Goal: Task Accomplishment & Management: Use online tool/utility

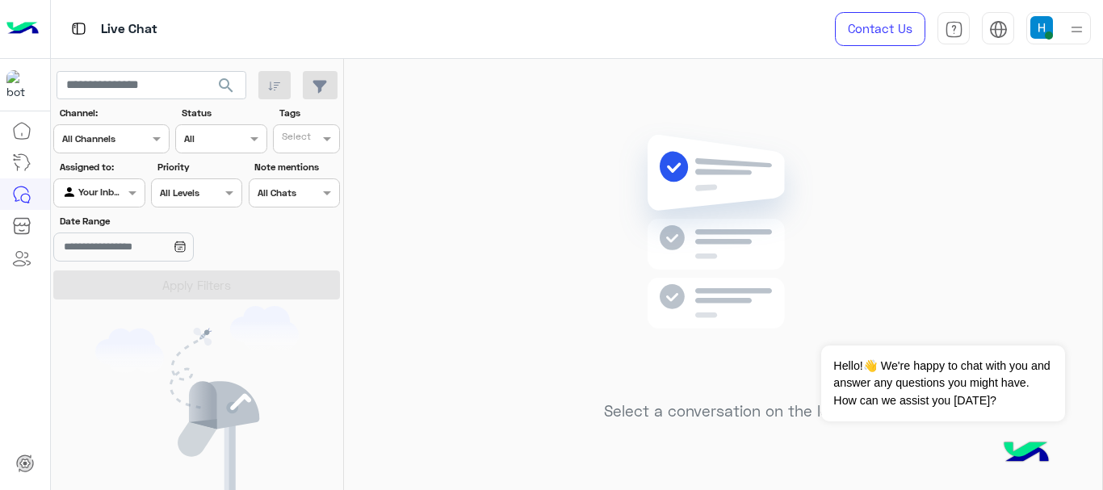
click at [1046, 32] on span at bounding box center [1048, 35] width 8 height 8
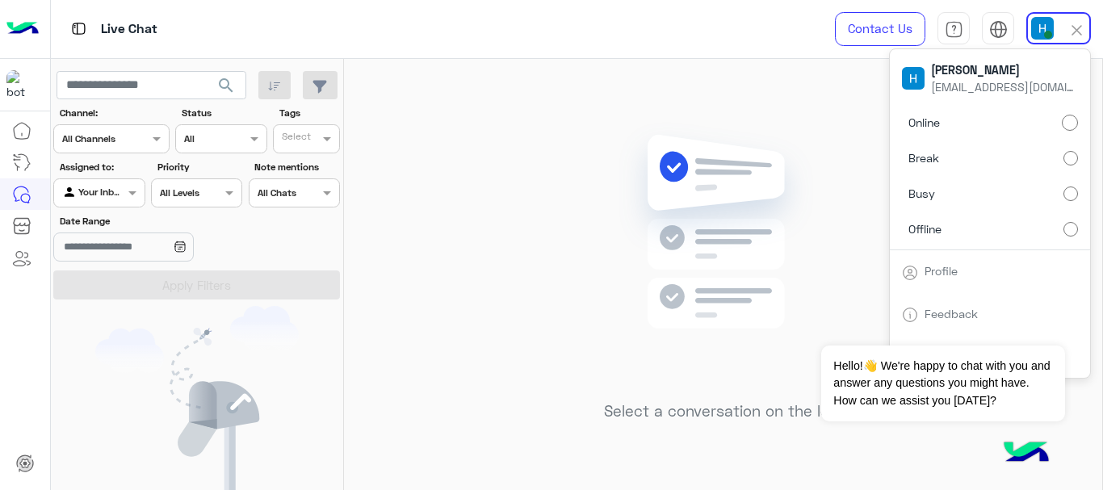
click at [973, 237] on label "Offline" at bounding box center [990, 228] width 176 height 29
